Goal: Complete application form: Complete application form

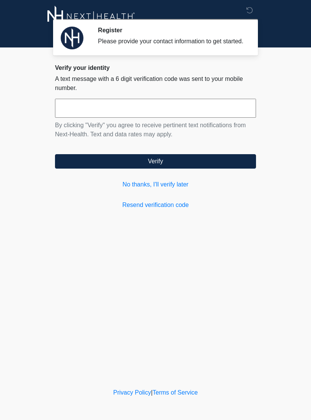
click at [142, 112] on input "text" at bounding box center [155, 108] width 201 height 19
type input "******"
click at [158, 167] on button "Verify" at bounding box center [155, 161] width 201 height 14
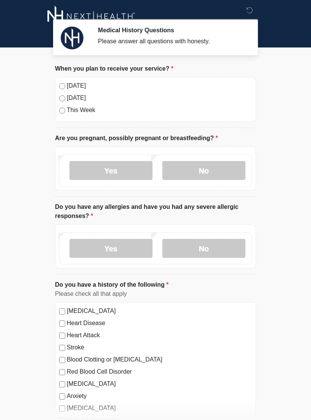
click at [63, 81] on div "[DATE]" at bounding box center [155, 85] width 193 height 9
click at [68, 86] on label "[DATE]" at bounding box center [159, 85] width 185 height 9
click at [219, 179] on label "No" at bounding box center [204, 170] width 83 height 19
click at [203, 249] on label "No" at bounding box center [204, 248] width 83 height 19
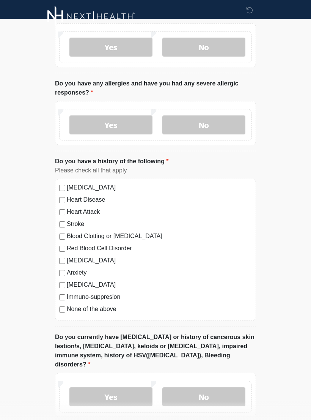
scroll to position [126, 0]
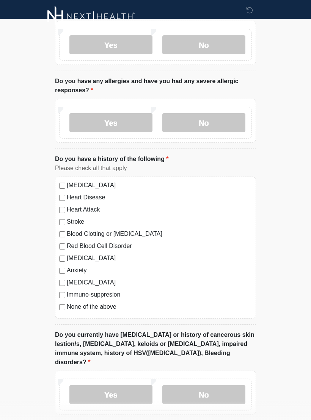
click at [204, 385] on label "No" at bounding box center [204, 394] width 83 height 19
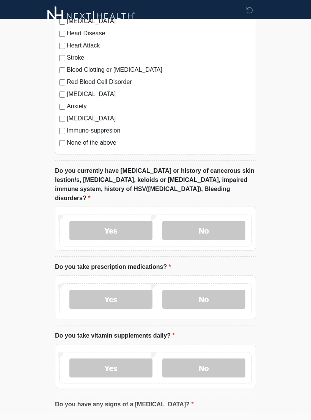
click at [205, 290] on label "No" at bounding box center [204, 299] width 83 height 19
click at [213, 359] on label "No" at bounding box center [204, 368] width 83 height 19
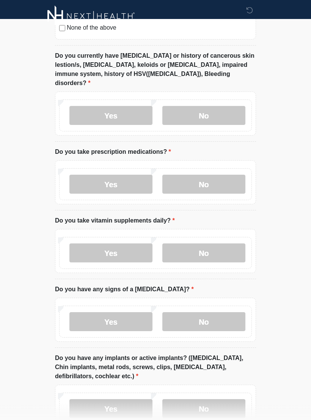
scroll to position [405, 0]
click at [205, 312] on label "No" at bounding box center [204, 321] width 83 height 19
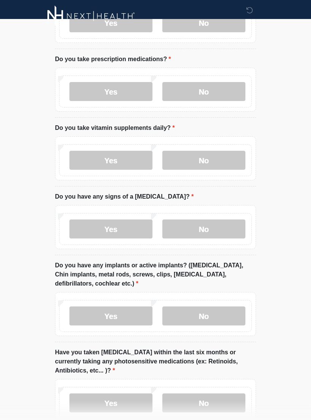
scroll to position [498, 0]
click at [198, 307] on label "No" at bounding box center [204, 316] width 83 height 19
click at [203, 393] on label "No" at bounding box center [204, 402] width 83 height 19
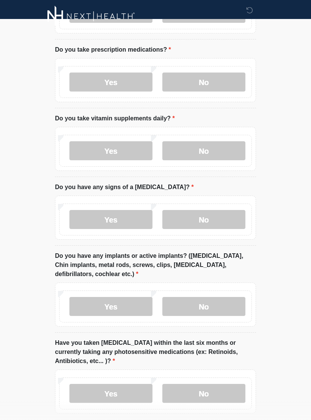
scroll to position [545, 0]
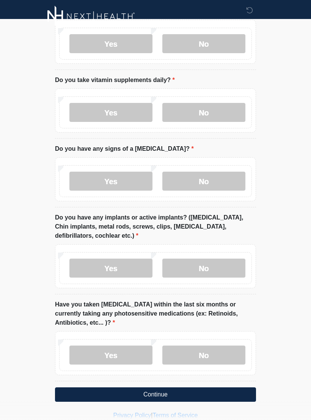
click at [155, 387] on button "Continue" at bounding box center [155, 394] width 201 height 14
click at [161, 387] on button "Continue" at bounding box center [155, 394] width 201 height 14
click at [149, 387] on button "Continue" at bounding box center [155, 394] width 201 height 14
click at [162, 387] on button "Continue" at bounding box center [155, 394] width 201 height 14
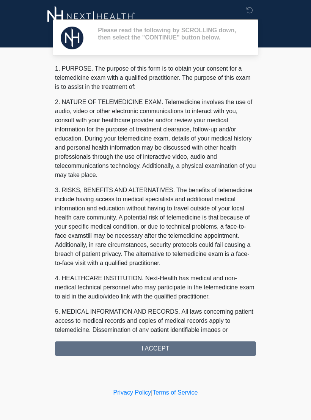
scroll to position [0, 0]
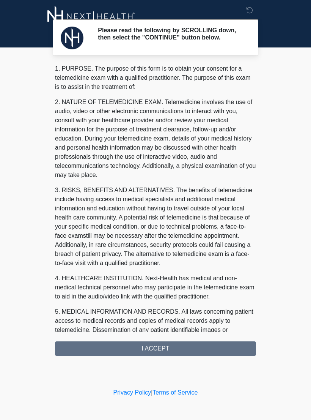
click at [157, 350] on div "1. PURPOSE. The purpose of this form is to obtain your consent for a telemedici…" at bounding box center [155, 210] width 201 height 292
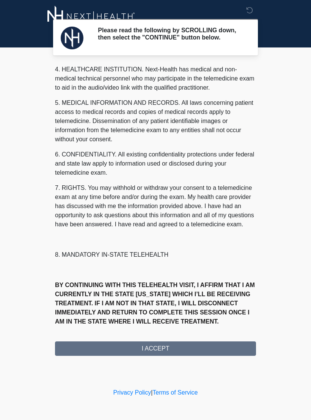
scroll to position [218, 0]
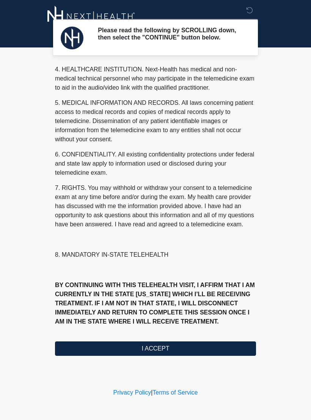
click at [156, 354] on button "I ACCEPT" at bounding box center [155, 348] width 201 height 14
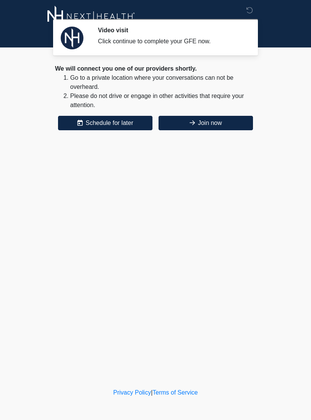
click at [203, 120] on button "Join now" at bounding box center [206, 123] width 95 height 14
